Goal: Task Accomplishment & Management: Use online tool/utility

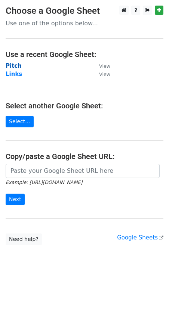
click at [11, 66] on strong "Pitch" at bounding box center [14, 66] width 16 height 7
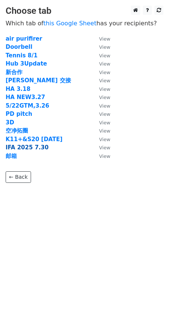
click at [23, 147] on strong "IFA 2025 7.30" at bounding box center [27, 147] width 43 height 7
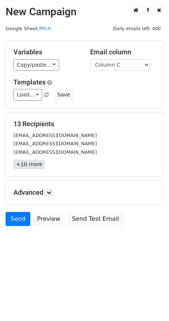
click at [31, 164] on link "+10 more" at bounding box center [28, 164] width 31 height 9
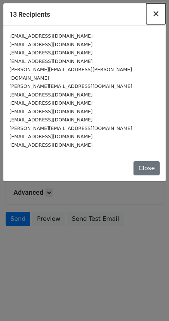
click at [157, 14] on span "×" at bounding box center [155, 14] width 7 height 10
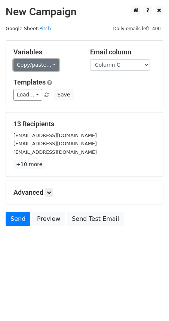
click at [49, 65] on link "Copy/paste..." at bounding box center [35, 65] width 45 height 12
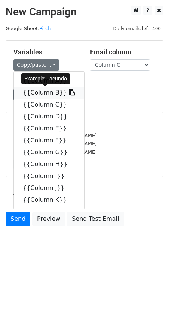
click at [65, 88] on link "{{Column B}}" at bounding box center [49, 93] width 70 height 12
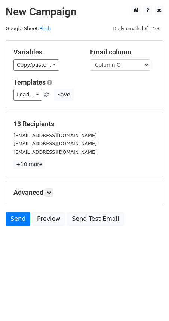
click at [50, 29] on link "Pitch" at bounding box center [45, 29] width 12 height 6
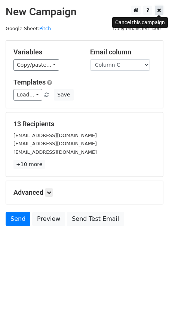
click at [157, 13] on link at bounding box center [158, 10] width 9 height 9
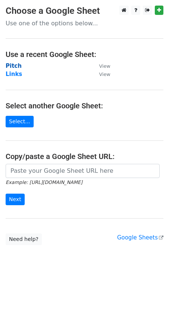
click at [12, 66] on strong "Pitch" at bounding box center [14, 66] width 16 height 7
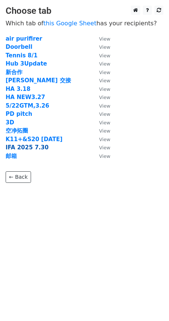
click at [25, 146] on strong "IFA 2025 7.30" at bounding box center [27, 147] width 43 height 7
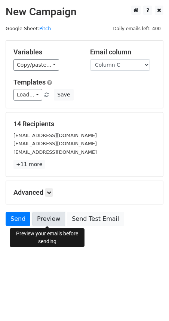
click at [45, 224] on link "Preview" at bounding box center [48, 219] width 33 height 14
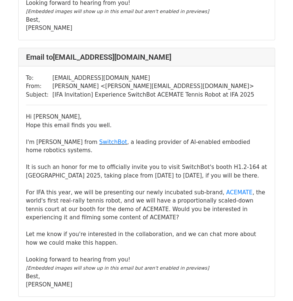
scroll to position [3364, 0]
